Goal: Task Accomplishment & Management: Use online tool/utility

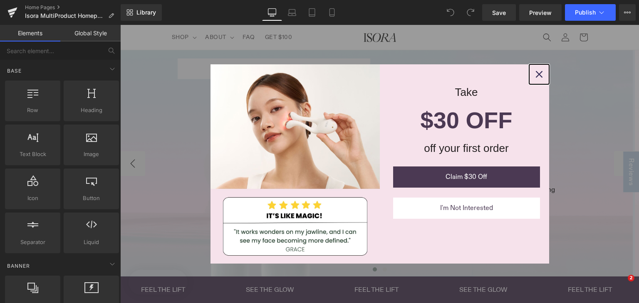
click at [535, 71] on icon "close icon" at bounding box center [538, 74] width 7 height 7
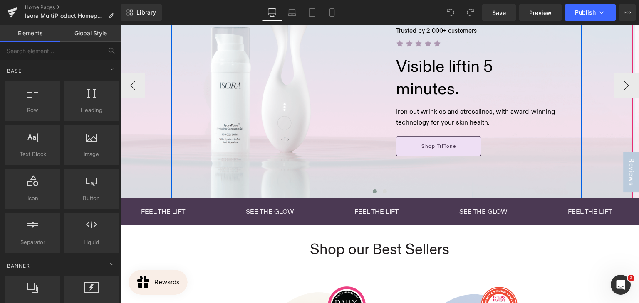
scroll to position [83, 0]
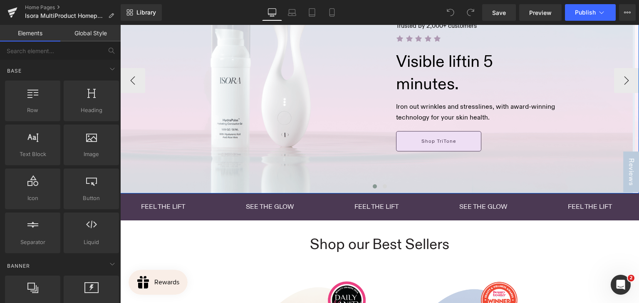
drag, startPoint x: 382, startPoint y: 185, endPoint x: 341, endPoint y: 175, distance: 41.9
click at [382, 185] on span at bounding box center [384, 187] width 4 height 4
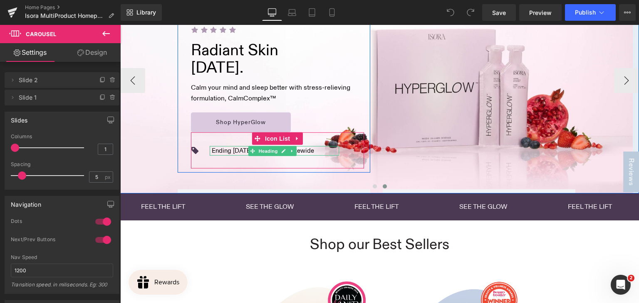
click at [233, 151] on h1 "Ending 21 Sep: Buy 1, Get 1 Sitewide" at bounding box center [263, 151] width 102 height 10
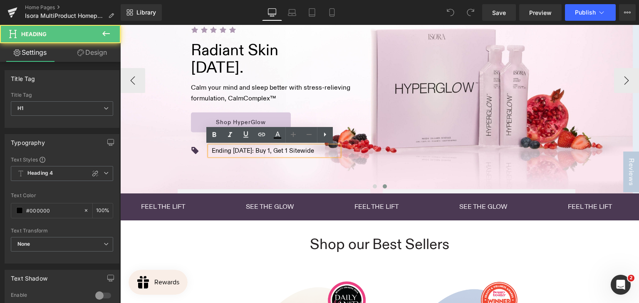
click at [235, 149] on h1 "Ending 21 Sep: Buy 1, Get 1 Sitewide" at bounding box center [263, 151] width 102 height 10
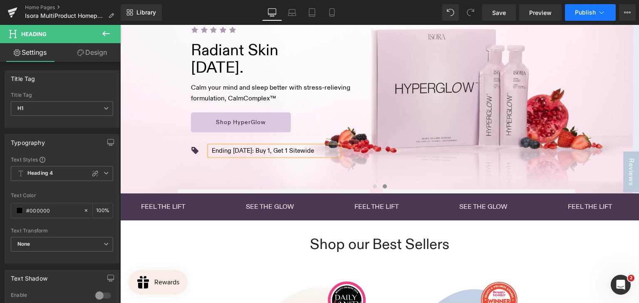
click at [577, 10] on span "Publish" at bounding box center [585, 12] width 21 height 7
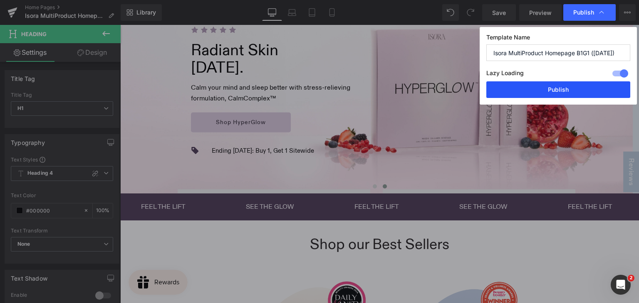
click at [554, 93] on button "Publish" at bounding box center [558, 89] width 144 height 17
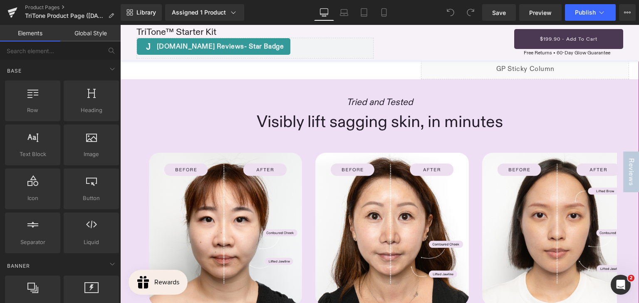
scroll to position [624, 0]
